Goal: Transaction & Acquisition: Purchase product/service

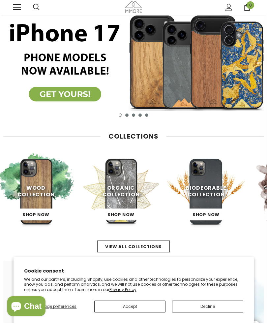
scroll to position [13, 0]
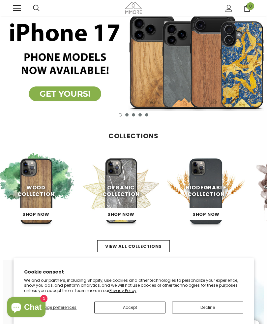
click at [138, 215] on link "Shop Now" at bounding box center [121, 214] width 52 height 12
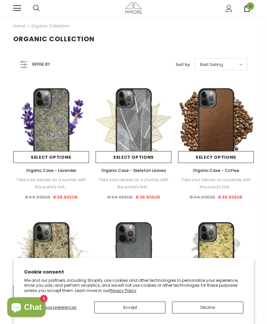
click at [150, 307] on button "Accept" at bounding box center [129, 308] width 71 height 12
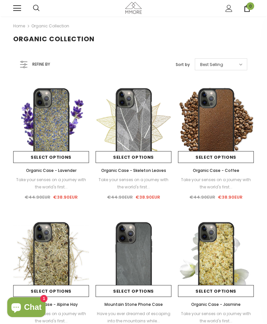
click at [231, 66] on div "Best Selling" at bounding box center [221, 64] width 52 height 12
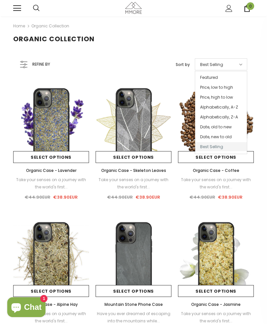
click at [237, 62] on span at bounding box center [240, 64] width 6 height 7
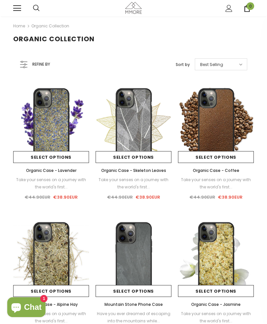
click at [140, 160] on link "Select options" at bounding box center [134, 157] width 76 height 12
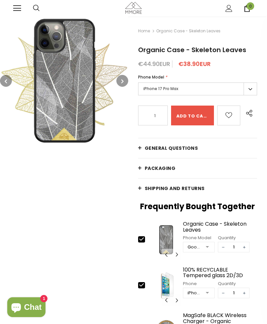
click at [173, 93] on label "iPhone 17 Pro Max" at bounding box center [197, 89] width 119 height 13
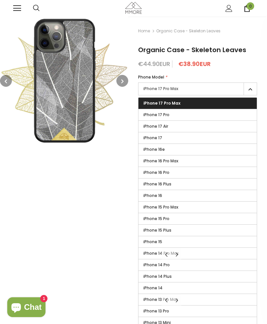
click at [200, 117] on label "iPhone 17 Pro" at bounding box center [198, 114] width 119 height 11
click at [0, 0] on input "iPhone 17 Pro" at bounding box center [0, 0] width 0 height 0
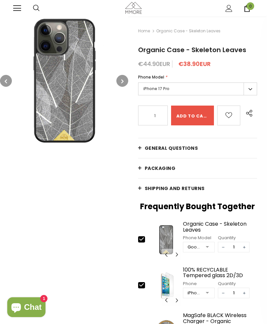
click at [120, 83] on button "button" at bounding box center [123, 81] width 12 height 12
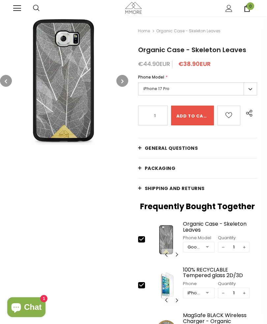
click at [124, 80] on icon "button" at bounding box center [122, 81] width 2 height 7
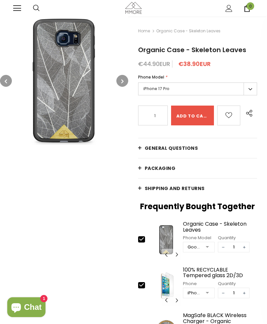
click at [122, 83] on icon "button" at bounding box center [122, 81] width 2 height 7
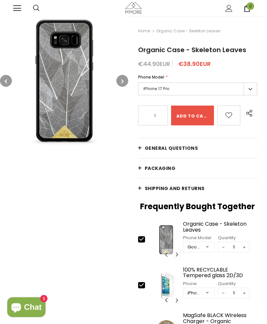
click at [123, 82] on icon "button" at bounding box center [122, 81] width 2 height 7
click at [121, 82] on icon "button" at bounding box center [122, 81] width 2 height 7
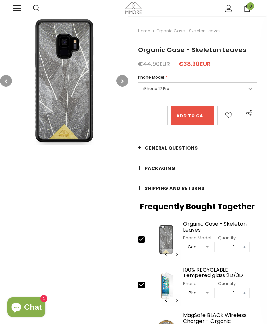
click at [121, 85] on button "button" at bounding box center [123, 81] width 12 height 12
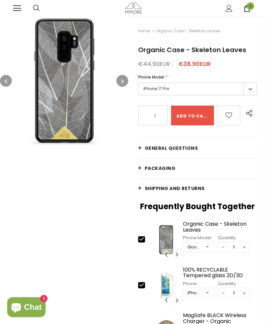
click at [121, 85] on button "button" at bounding box center [123, 81] width 12 height 12
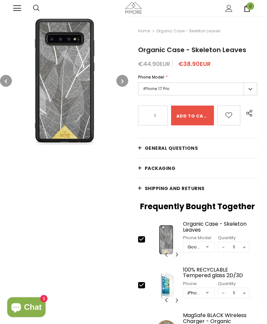
click at [119, 84] on button "button" at bounding box center [123, 81] width 12 height 12
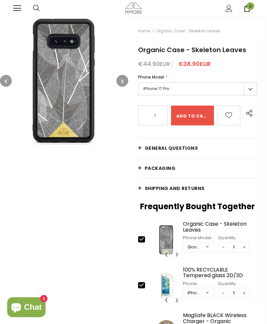
click at [121, 83] on button "button" at bounding box center [123, 81] width 12 height 12
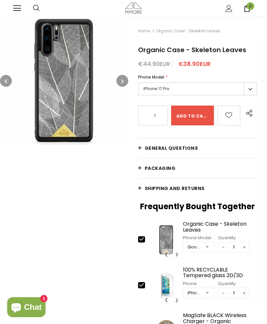
click at [120, 85] on button "button" at bounding box center [123, 81] width 12 height 12
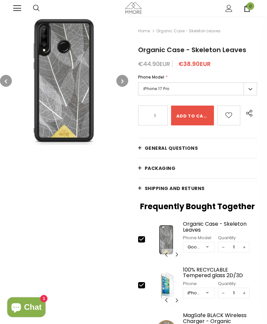
click at [121, 84] on icon "button" at bounding box center [122, 81] width 2 height 7
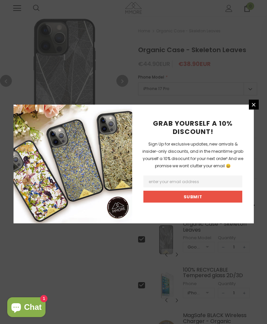
click at [254, 107] on icon at bounding box center [254, 105] width 4 height 4
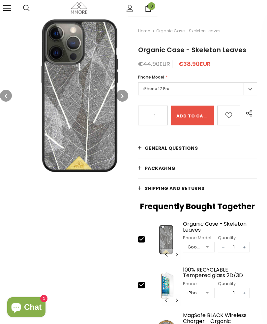
click at [181, 145] on span "General Questions" at bounding box center [171, 148] width 53 height 7
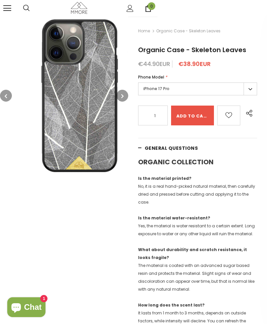
click at [176, 144] on link "General Questions" at bounding box center [197, 148] width 119 height 20
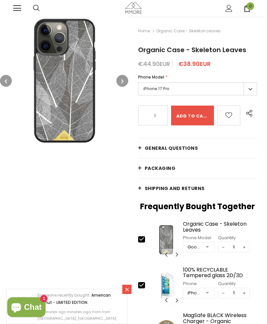
click at [200, 114] on input "Add to cart" at bounding box center [192, 116] width 43 height 20
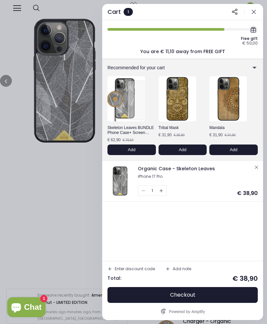
click at [145, 269] on div "Enter discount code" at bounding box center [135, 269] width 40 height 4
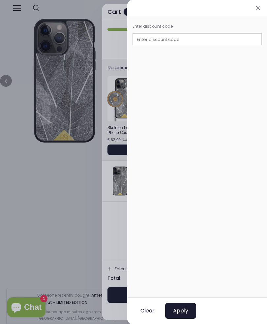
click at [234, 42] on input "text" at bounding box center [197, 39] width 129 height 12
type input "MMORE50"
click at [188, 308] on span "Apply" at bounding box center [180, 311] width 15 height 7
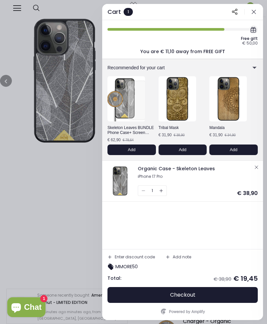
click at [141, 262] on button "Enter discount code" at bounding box center [131, 257] width 53 height 10
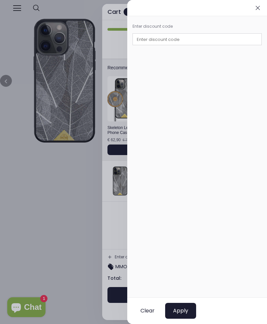
click at [225, 37] on input "text" at bounding box center [197, 39] width 129 height 12
type input "MMORE100"
click at [186, 308] on span "Apply" at bounding box center [180, 311] width 15 height 7
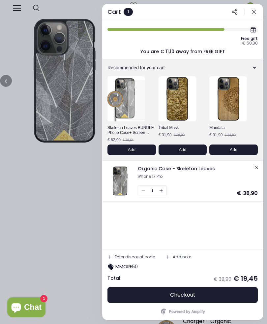
click at [132, 261] on button "Enter discount code" at bounding box center [131, 257] width 53 height 10
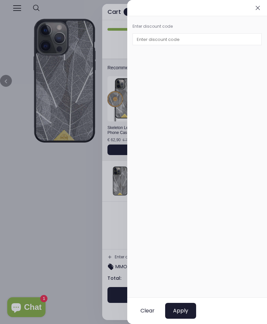
click at [150, 312] on span "Clear" at bounding box center [148, 311] width 14 height 7
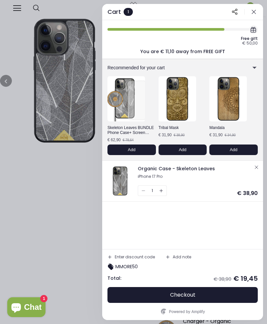
click at [251, 15] on button "button" at bounding box center [254, 12] width 8 height 8
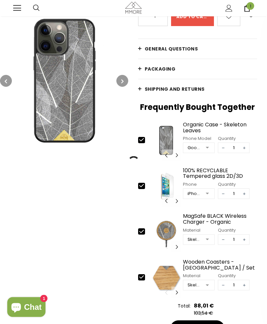
scroll to position [99, 0]
click at [23, 315] on icon "Chat window" at bounding box center [16, 307] width 16 height 16
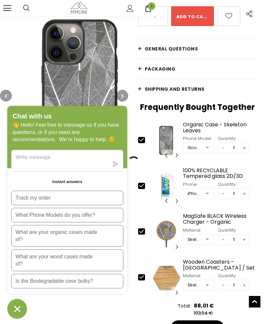
scroll to position [103, 0]
